Goal: Find specific page/section: Find specific page/section

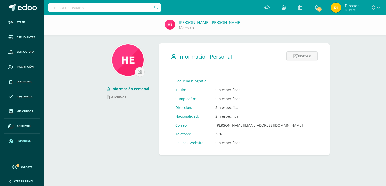
click at [21, 140] on span "Reportes" at bounding box center [24, 141] width 14 height 4
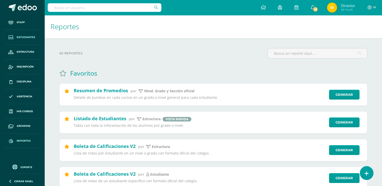
click at [20, 38] on span "Estudiantes" at bounding box center [26, 37] width 18 height 4
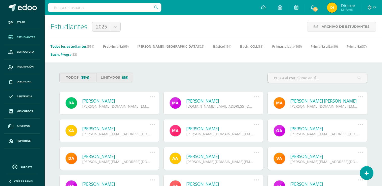
click at [77, 51] on link "Bach. Progra (53)" at bounding box center [64, 55] width 27 height 8
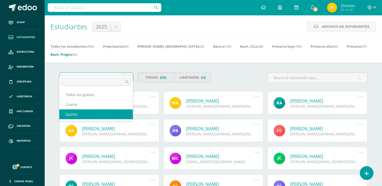
select select "16"
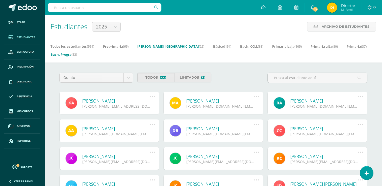
click at [143, 48] on link "[PERSON_NAME]. Dibujo (22)" at bounding box center [170, 46] width 67 height 8
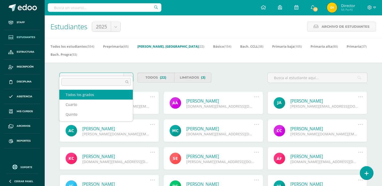
click at [130, 68] on body "Staff Estudiantes Estructura Inscripción Disciplina Asistencia Mis cursos Archi…" at bounding box center [191, 168] width 382 height 337
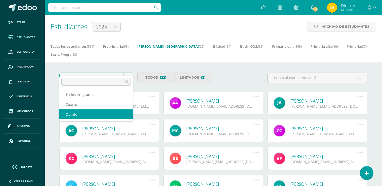
select select "18"
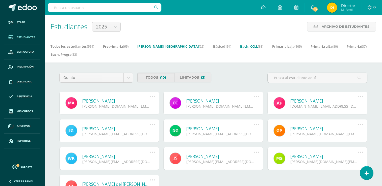
click at [258, 46] on span "(38)" at bounding box center [261, 46] width 6 height 5
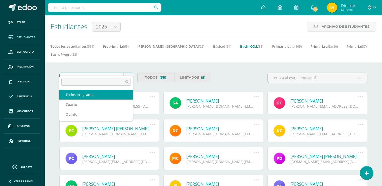
click at [126, 70] on body "Staff Estudiantes Estructura Inscripción Disciplina Asistencia Mis cursos Archi…" at bounding box center [191, 175] width 382 height 350
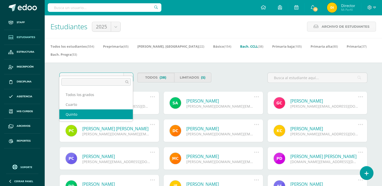
select select "14"
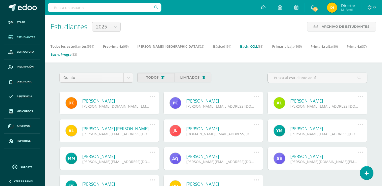
click at [77, 51] on link "Bach. Progra (53)" at bounding box center [64, 55] width 27 height 8
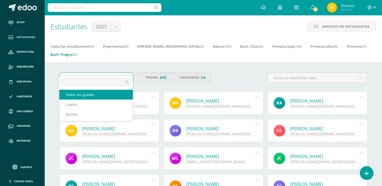
click at [130, 72] on body "Staff Estudiantes Estructura Inscripción Disciplina Asistencia Mis cursos Archi…" at bounding box center [191, 175] width 382 height 350
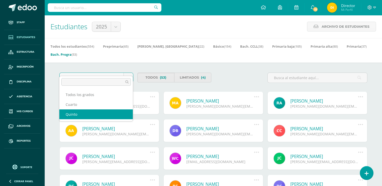
select select "16"
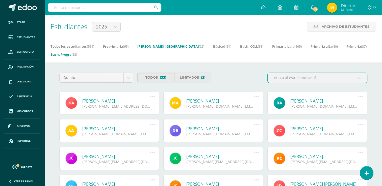
click at [199, 45] on span "(22)" at bounding box center [202, 46] width 6 height 5
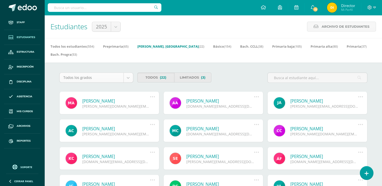
click at [127, 71] on body "Staff Estudiantes Estructura Inscripción Disciplina Asistencia Mis cursos Archi…" at bounding box center [191, 168] width 382 height 337
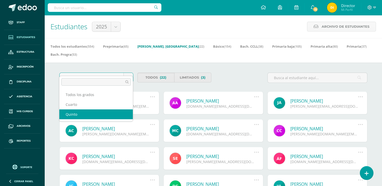
select select "18"
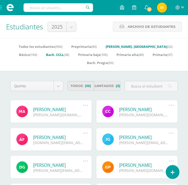
click at [69, 51] on link "Bach. CCLL (38)" at bounding box center [57, 55] width 23 height 8
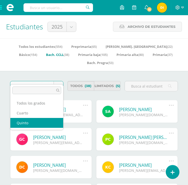
select select "14"
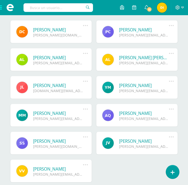
scroll to position [81, 0]
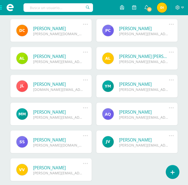
click at [113, 173] on div "[PERSON_NAME] [PERSON_NAME][DOMAIN_NAME][EMAIL_ADDRESS][DOMAIN_NAME] Deshabilit…" at bounding box center [94, 102] width 172 height 167
